Goal: Information Seeking & Learning: Compare options

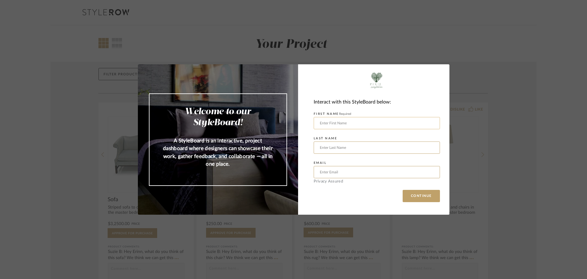
click at [389, 125] on input "text" at bounding box center [377, 123] width 126 height 12
type input "[PERSON_NAME]"
type input "[EMAIL_ADDRESS][DOMAIN_NAME]"
click at [417, 198] on button "CONTINUE" at bounding box center [421, 196] width 37 height 12
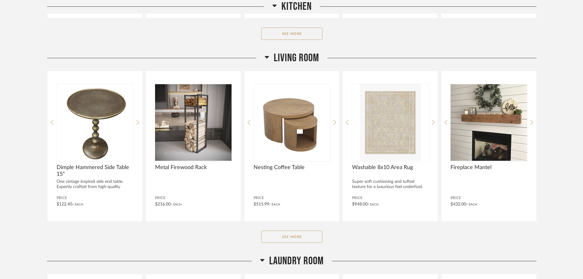
scroll to position [642, 0]
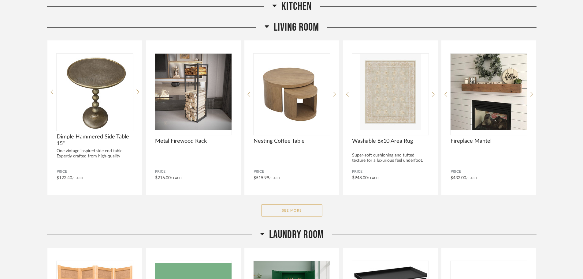
click at [304, 206] on button "See More" at bounding box center [291, 210] width 61 height 12
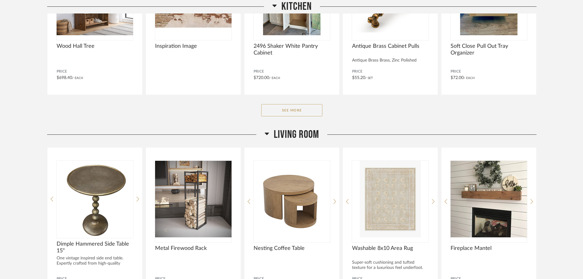
scroll to position [520, 0]
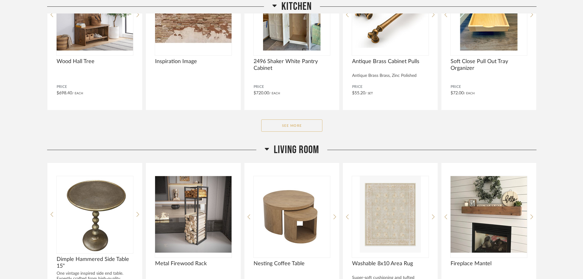
click at [290, 124] on button "See More" at bounding box center [291, 125] width 61 height 12
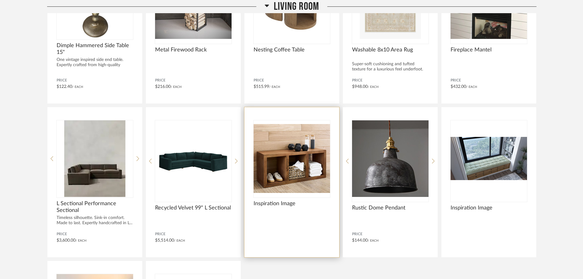
scroll to position [918, 0]
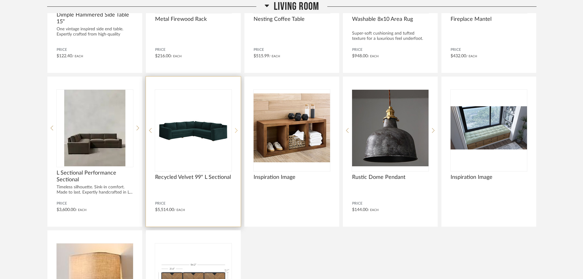
click at [235, 129] on icon at bounding box center [236, 131] width 3 height 6
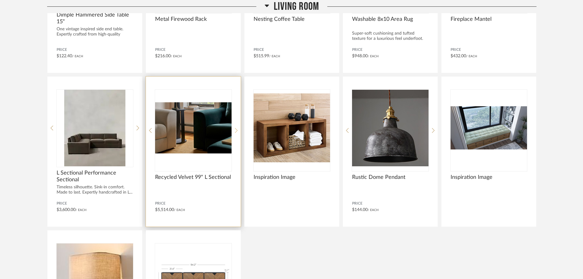
click at [235, 129] on icon at bounding box center [236, 131] width 3 height 6
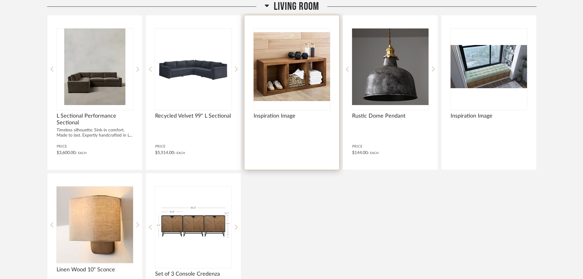
scroll to position [1010, 0]
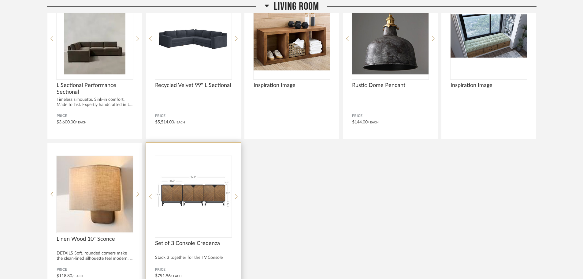
click at [234, 198] on div "Set of 3 Console Credenza Stack 3 together for the TV Console Price $791.96 / E…" at bounding box center [193, 218] width 95 height 150
click at [236, 198] on icon at bounding box center [236, 196] width 3 height 5
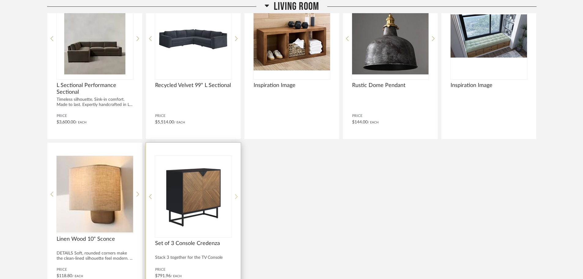
click at [236, 198] on icon at bounding box center [236, 196] width 3 height 5
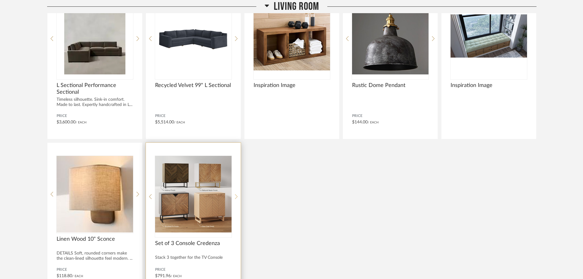
click at [236, 198] on icon at bounding box center [236, 196] width 3 height 5
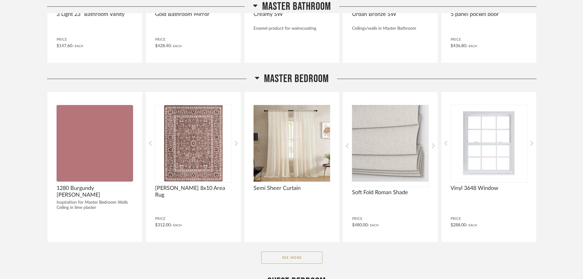
scroll to position [1713, 0]
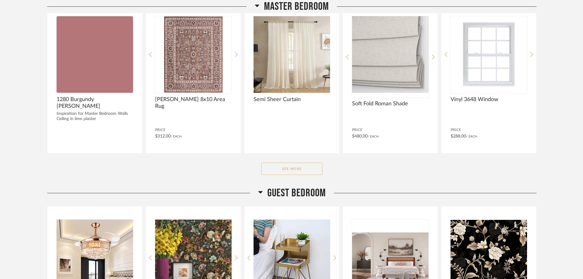
drag, startPoint x: 289, startPoint y: 167, endPoint x: 401, endPoint y: 164, distance: 112.3
click at [290, 167] on button "See More" at bounding box center [291, 168] width 61 height 12
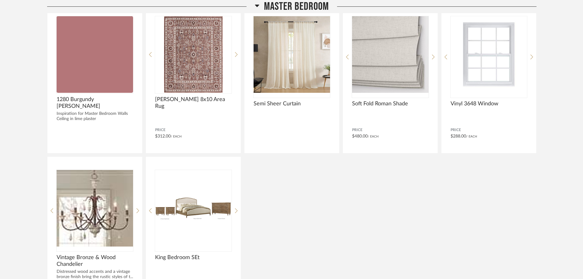
scroll to position [1744, 0]
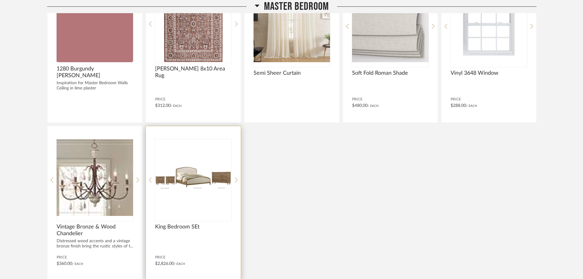
click at [238, 181] on div "King Bedroom SEt Price $2,826.00 / Each" at bounding box center [193, 203] width 95 height 154
click at [237, 179] on icon at bounding box center [236, 180] width 3 height 6
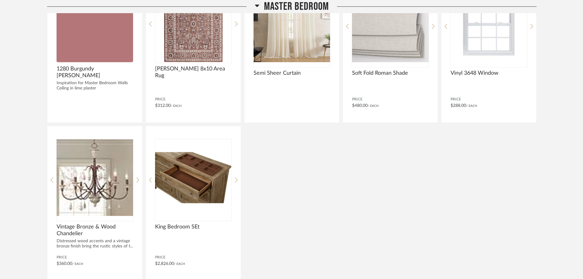
click at [366, 173] on div "1280 Burgundy [PERSON_NAME] Inspiration for Master Bedroom Walls Ceiling in lim…" at bounding box center [292, 126] width 490 height 308
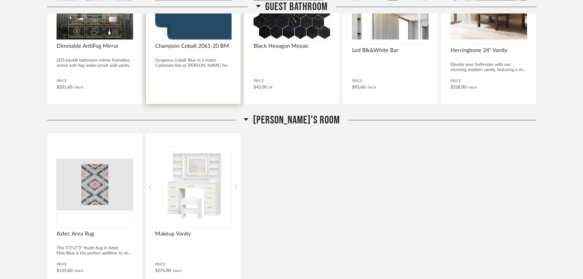
scroll to position [2325, 0]
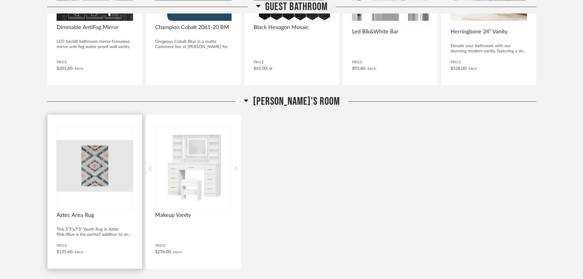
click at [125, 175] on img "0" at bounding box center [95, 166] width 76 height 76
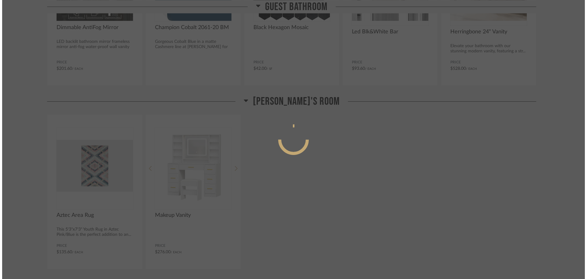
scroll to position [0, 0]
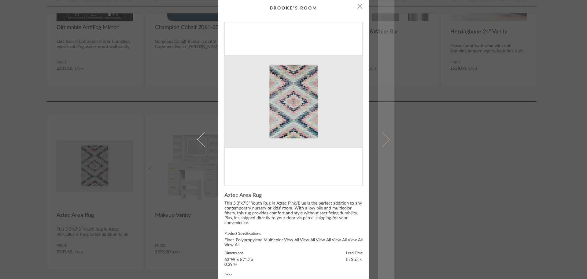
click at [382, 137] on span at bounding box center [382, 139] width 15 height 15
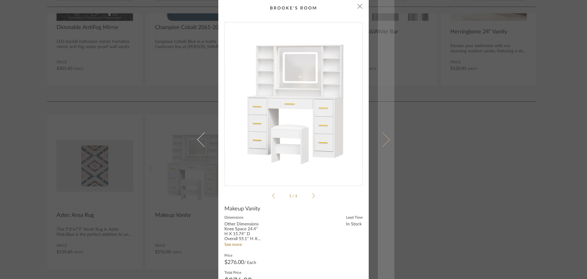
click at [383, 141] on span at bounding box center [382, 139] width 15 height 15
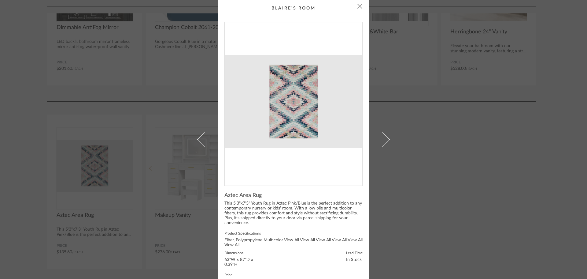
click at [383, 141] on span at bounding box center [382, 139] width 15 height 15
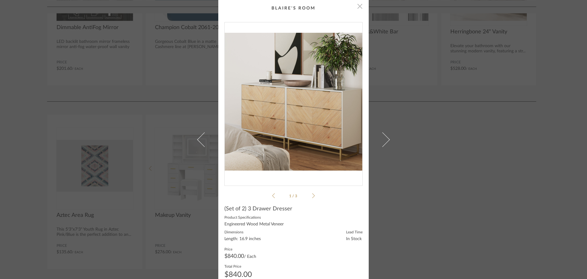
click at [355, 6] on span "button" at bounding box center [360, 6] width 12 height 12
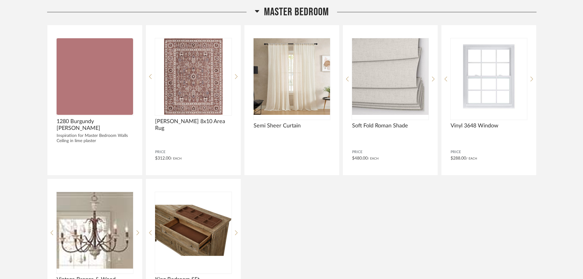
scroll to position [1683, 0]
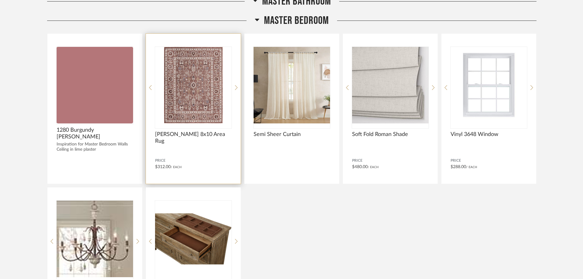
click at [217, 107] on img "0" at bounding box center [193, 85] width 76 height 76
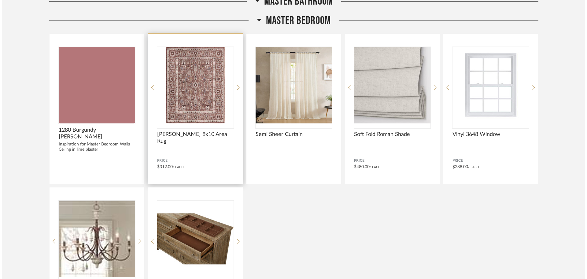
scroll to position [0, 0]
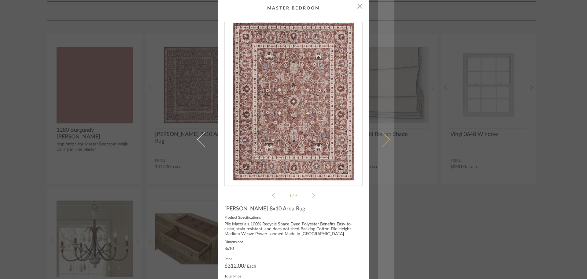
click at [385, 139] on span at bounding box center [382, 139] width 15 height 15
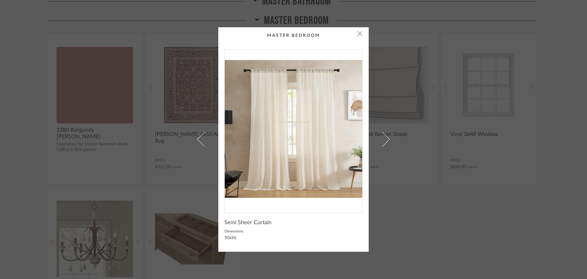
click at [385, 139] on span at bounding box center [382, 139] width 15 height 15
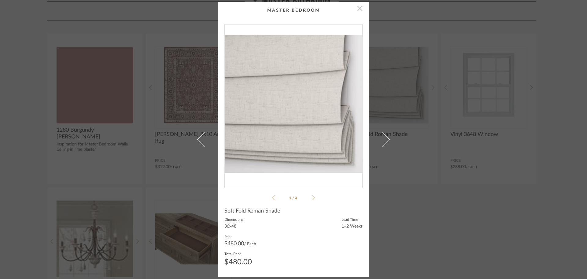
click at [360, 10] on span "button" at bounding box center [360, 8] width 12 height 12
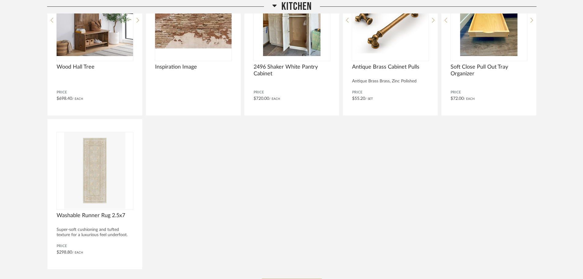
scroll to position [520, 0]
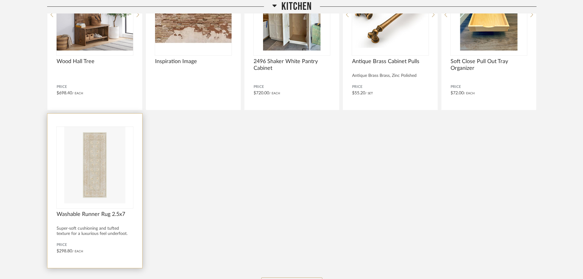
click at [0, 0] on img at bounding box center [0, 0] width 0 height 0
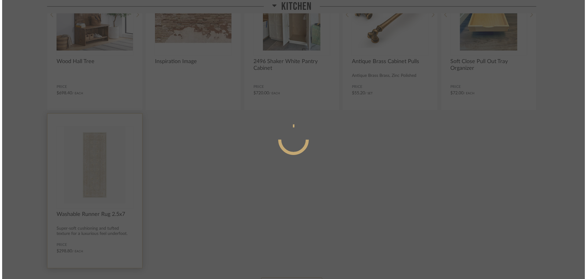
scroll to position [0, 0]
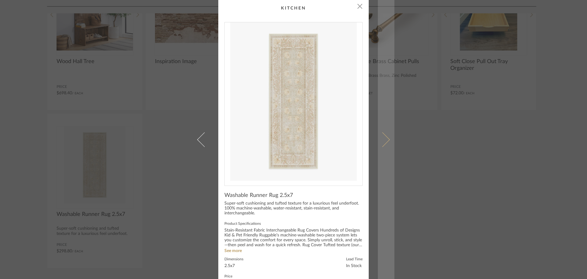
click at [384, 143] on span at bounding box center [382, 139] width 15 height 15
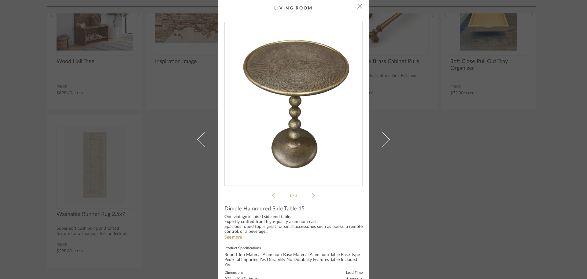
click at [384, 143] on span at bounding box center [382, 139] width 15 height 15
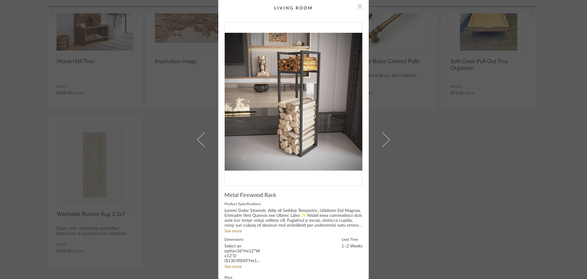
click at [359, 11] on span "button" at bounding box center [360, 6] width 12 height 12
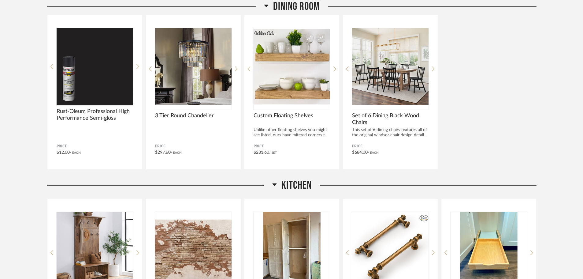
scroll to position [275, 0]
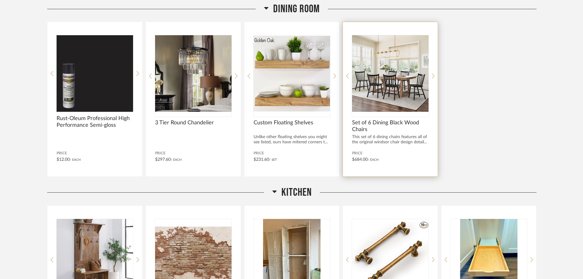
click at [386, 125] on span "Set of 6 Dining Black Wood Chairs" at bounding box center [390, 125] width 76 height 13
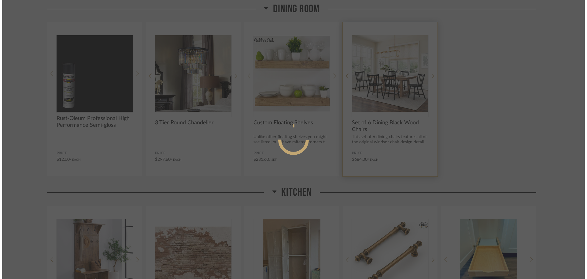
scroll to position [0, 0]
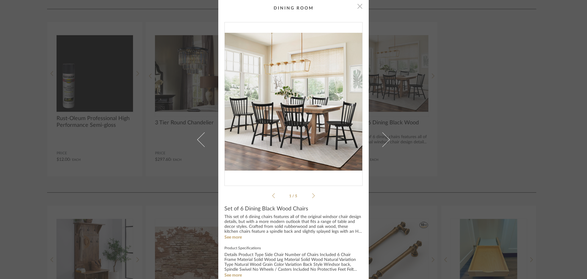
click at [359, 8] on span "button" at bounding box center [360, 6] width 12 height 12
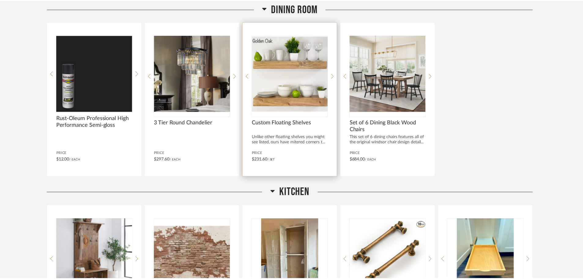
scroll to position [275, 0]
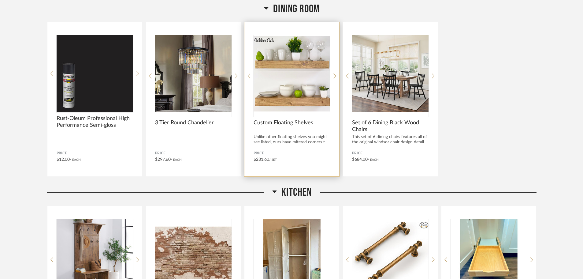
click at [306, 127] on div "Custom Floating Shelves" at bounding box center [292, 125] width 76 height 13
click at [294, 140] on div "Unlike other floating shelves you might see listed, ours have mitered corners t…" at bounding box center [292, 139] width 76 height 10
click at [333, 74] on div "Custom Floating Shelves Unlike other floating shelves you might see listed, our…" at bounding box center [291, 99] width 95 height 154
click at [334, 77] on icon at bounding box center [334, 76] width 3 height 6
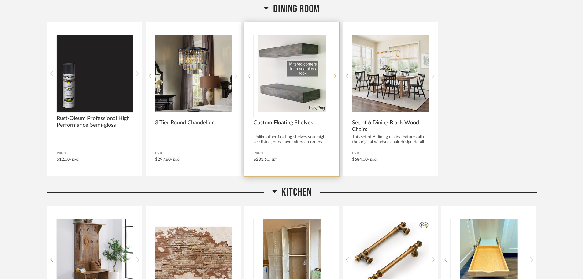
click at [334, 76] on icon at bounding box center [334, 76] width 3 height 6
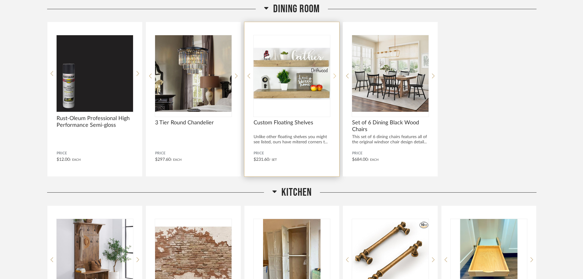
click at [334, 76] on icon at bounding box center [334, 76] width 3 height 6
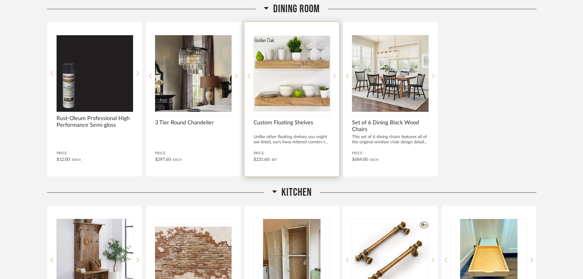
click at [336, 78] on icon at bounding box center [334, 76] width 3 height 6
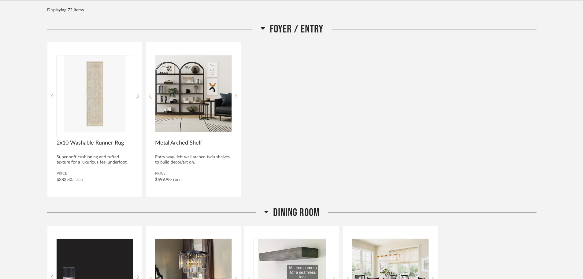
scroll to position [61, 0]
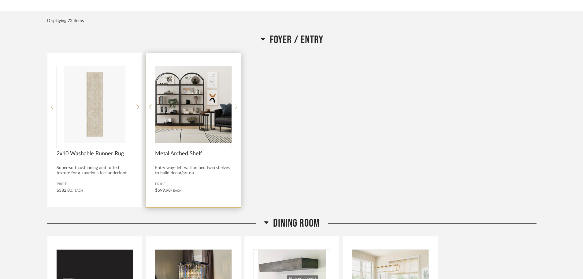
click at [190, 118] on img "0" at bounding box center [193, 104] width 76 height 76
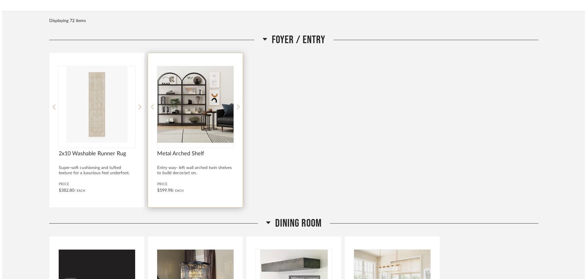
scroll to position [0, 0]
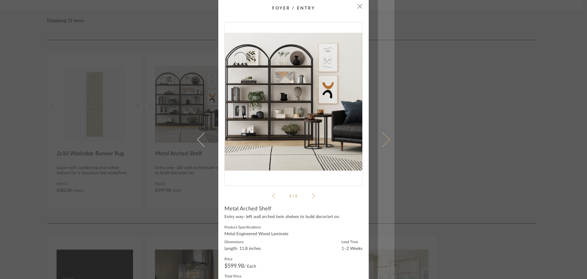
click at [383, 137] on span at bounding box center [382, 139] width 15 height 15
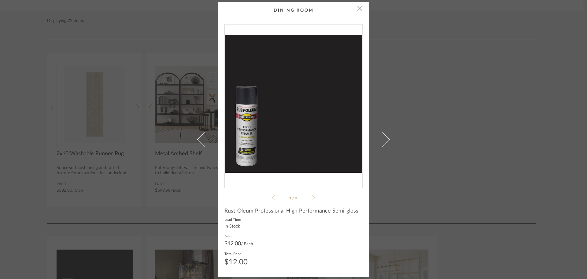
click at [383, 137] on span at bounding box center [382, 139] width 15 height 15
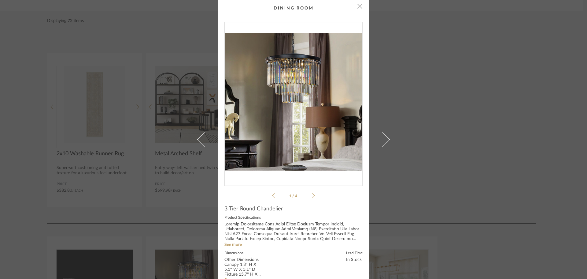
click at [357, 6] on span "button" at bounding box center [360, 6] width 12 height 12
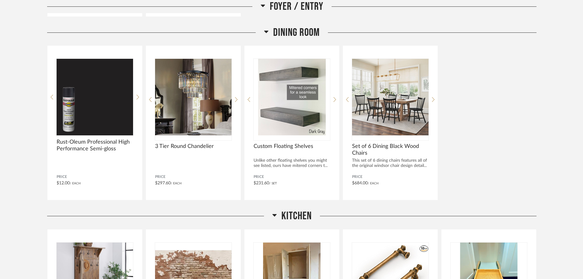
scroll to position [245, 0]
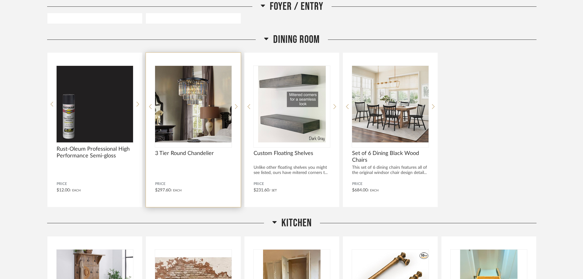
click at [188, 88] on img "0" at bounding box center [193, 104] width 76 height 76
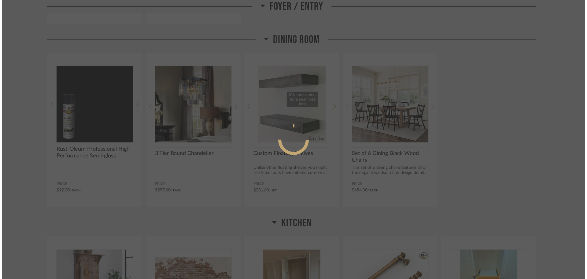
scroll to position [0, 0]
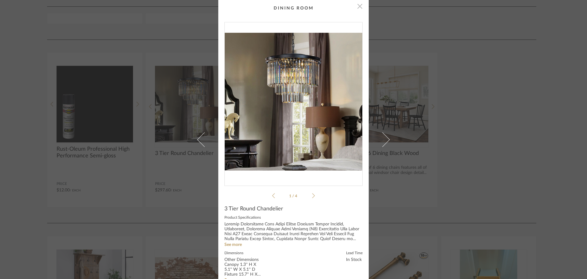
click at [359, 9] on span "button" at bounding box center [360, 6] width 12 height 12
